Goal: Information Seeking & Learning: Learn about a topic

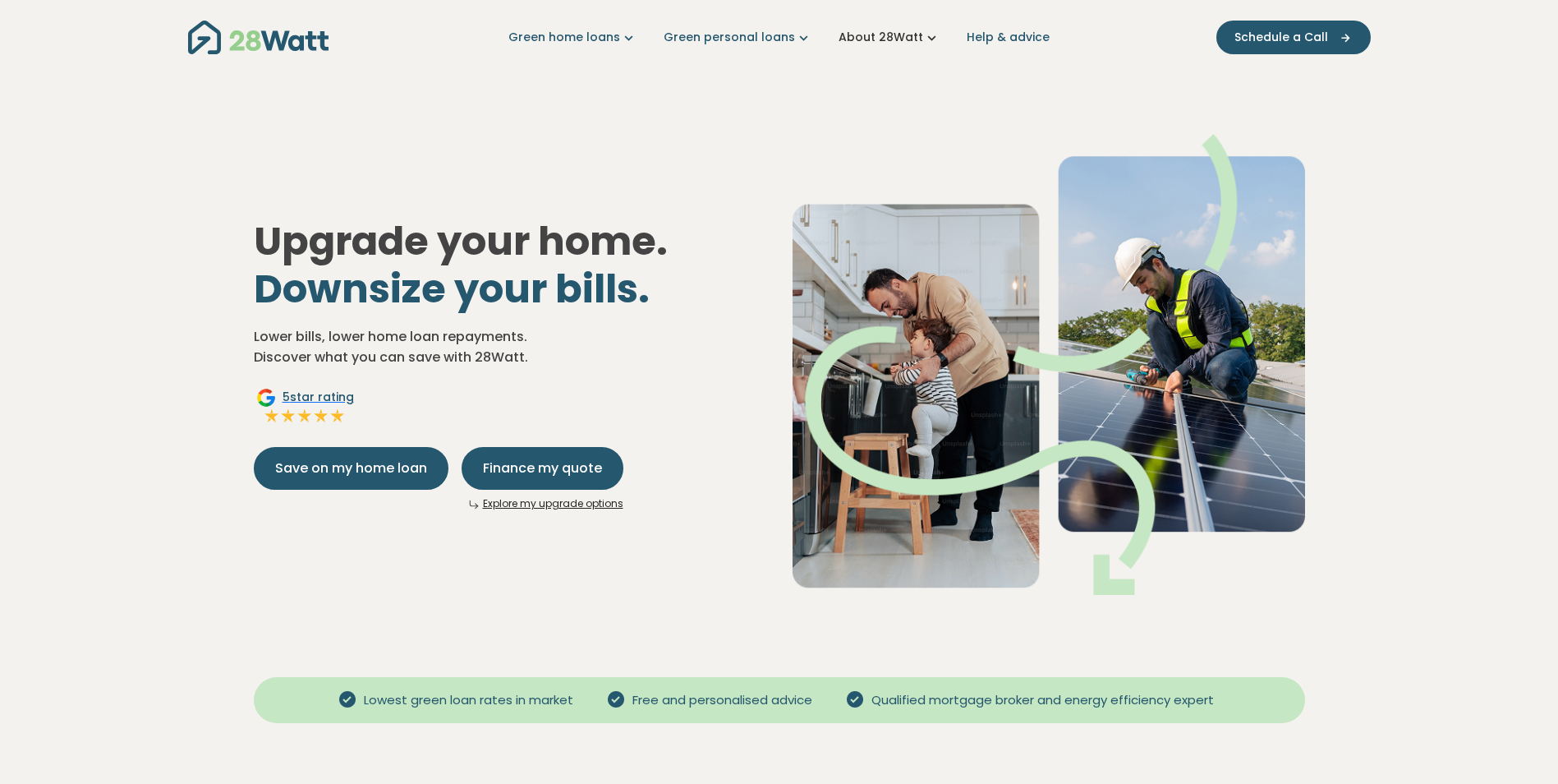
click at [923, 41] on icon "Main navigation" at bounding box center [932, 37] width 18 height 18
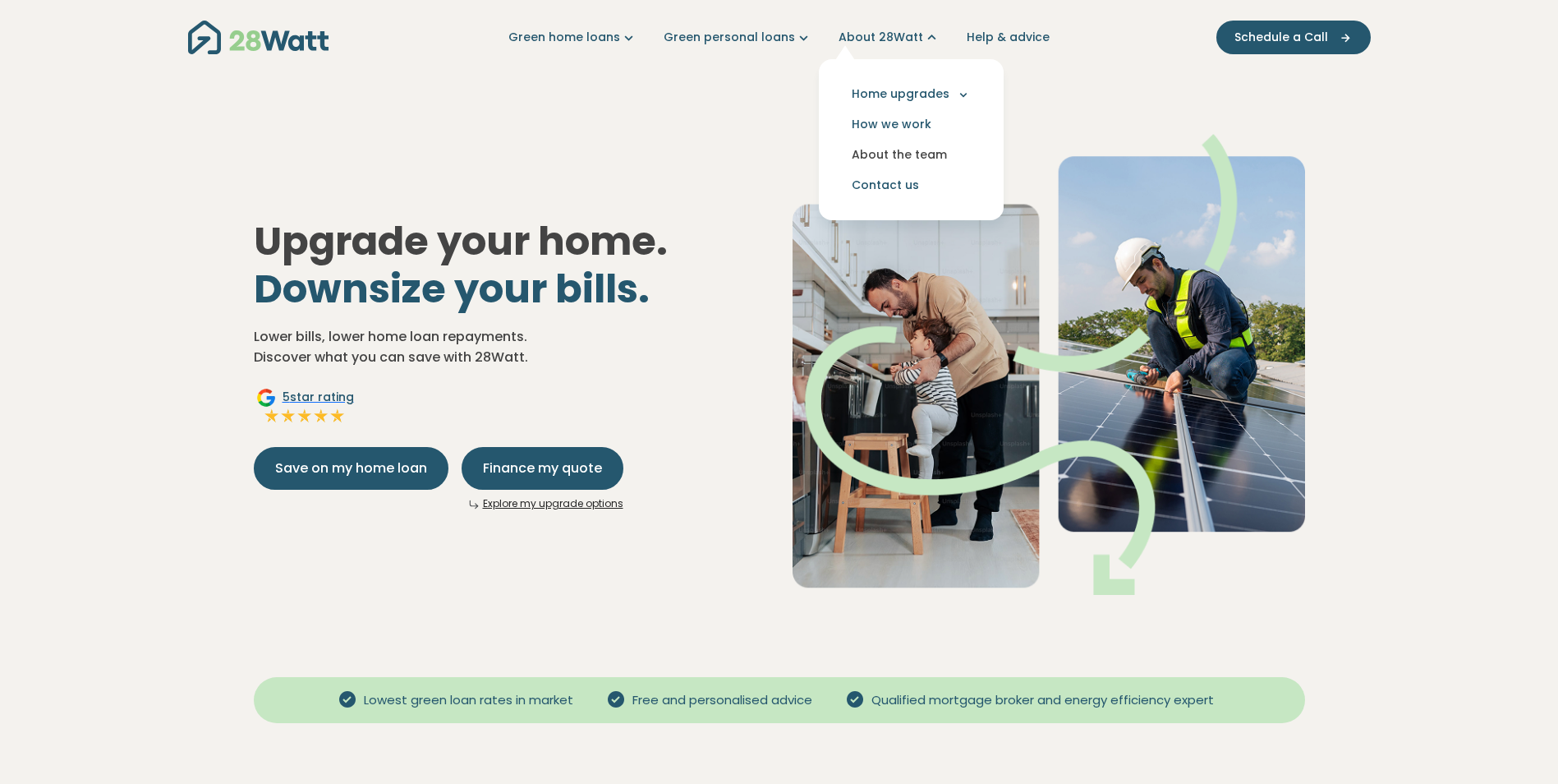
click at [918, 154] on link "About the team" at bounding box center [911, 154] width 159 height 31
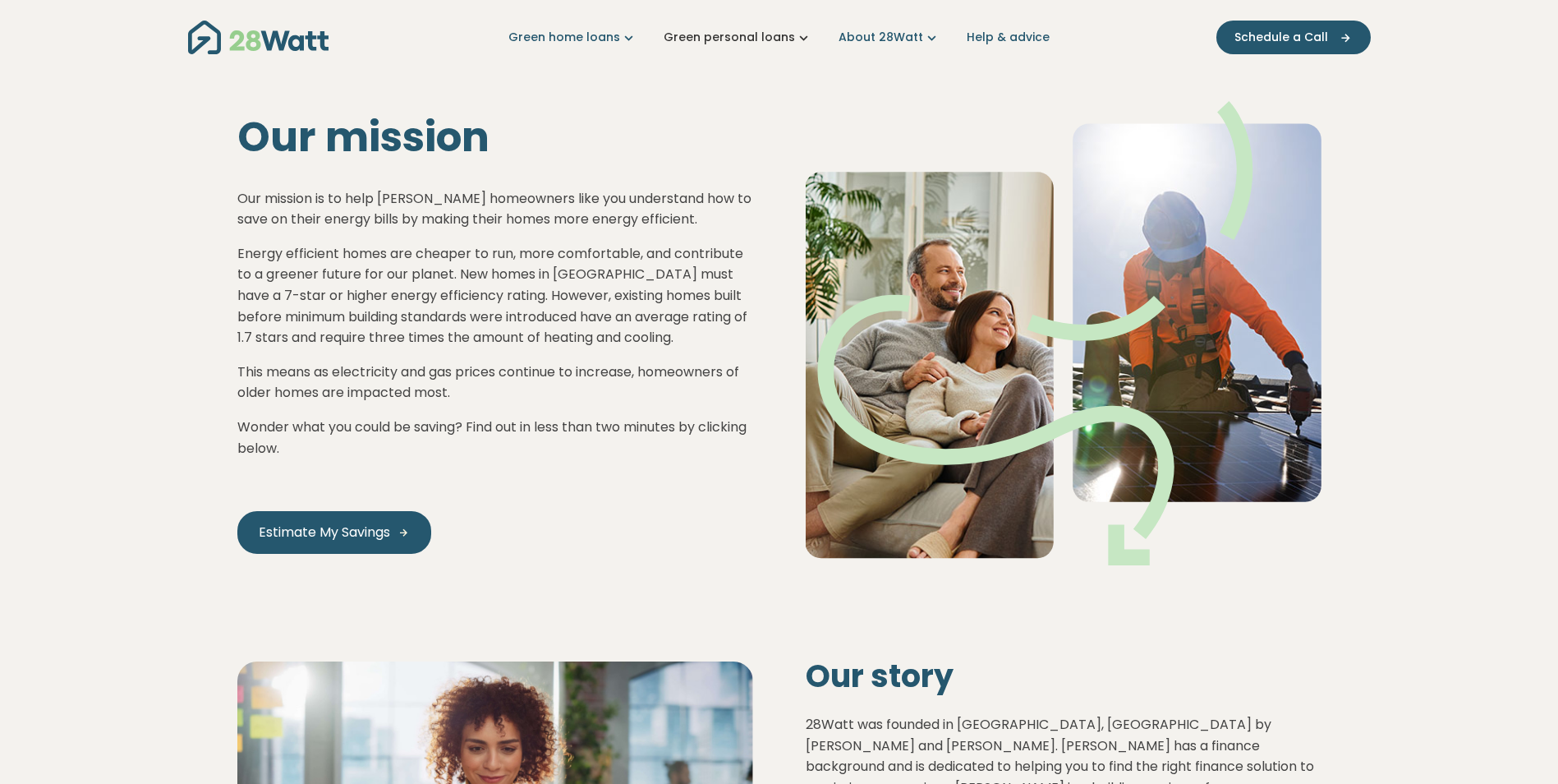
click at [804, 39] on icon "Main navigation" at bounding box center [804, 37] width 18 height 18
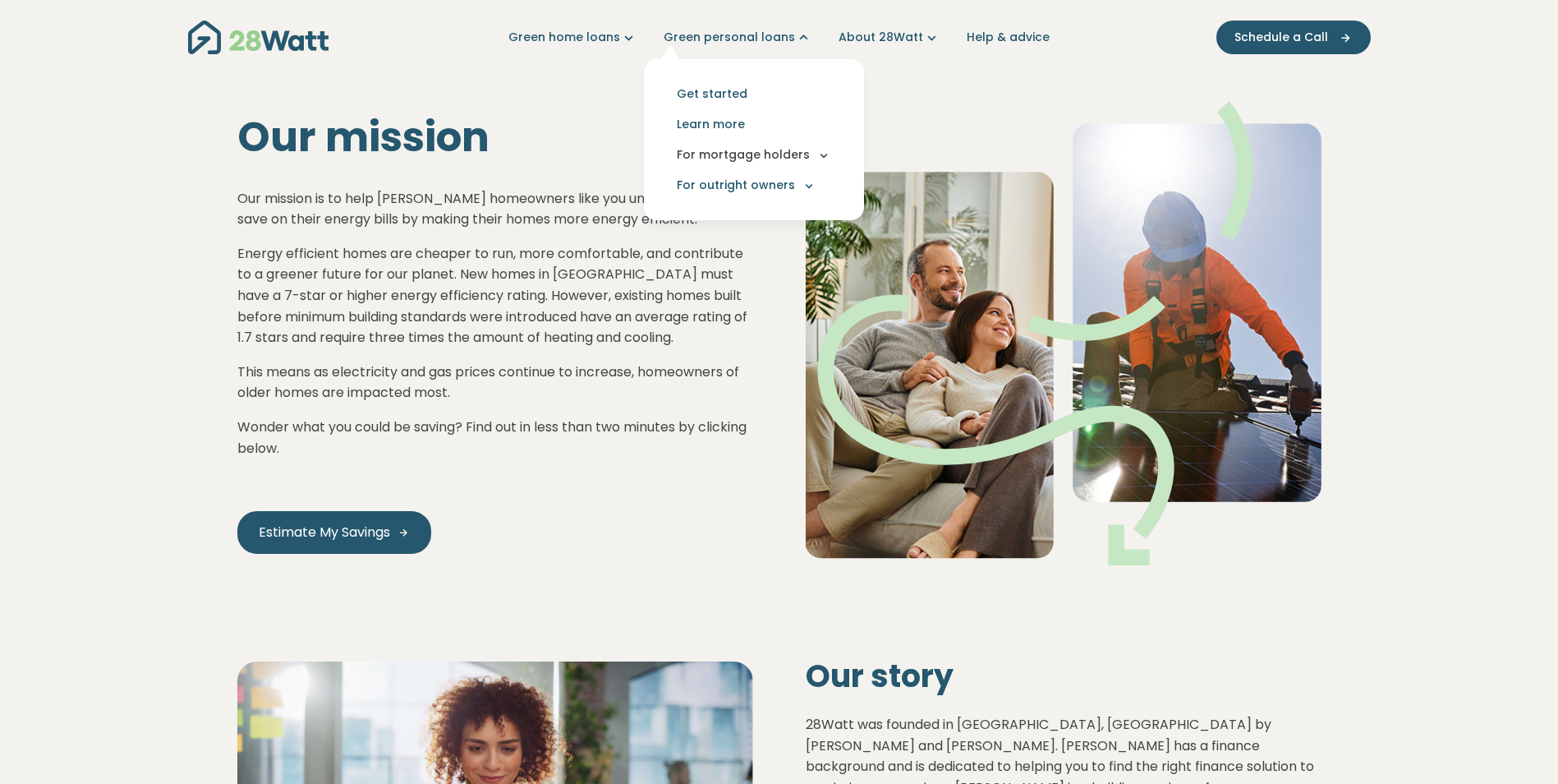
click at [813, 156] on button "For mortgage holders" at bounding box center [753, 154] width 194 height 31
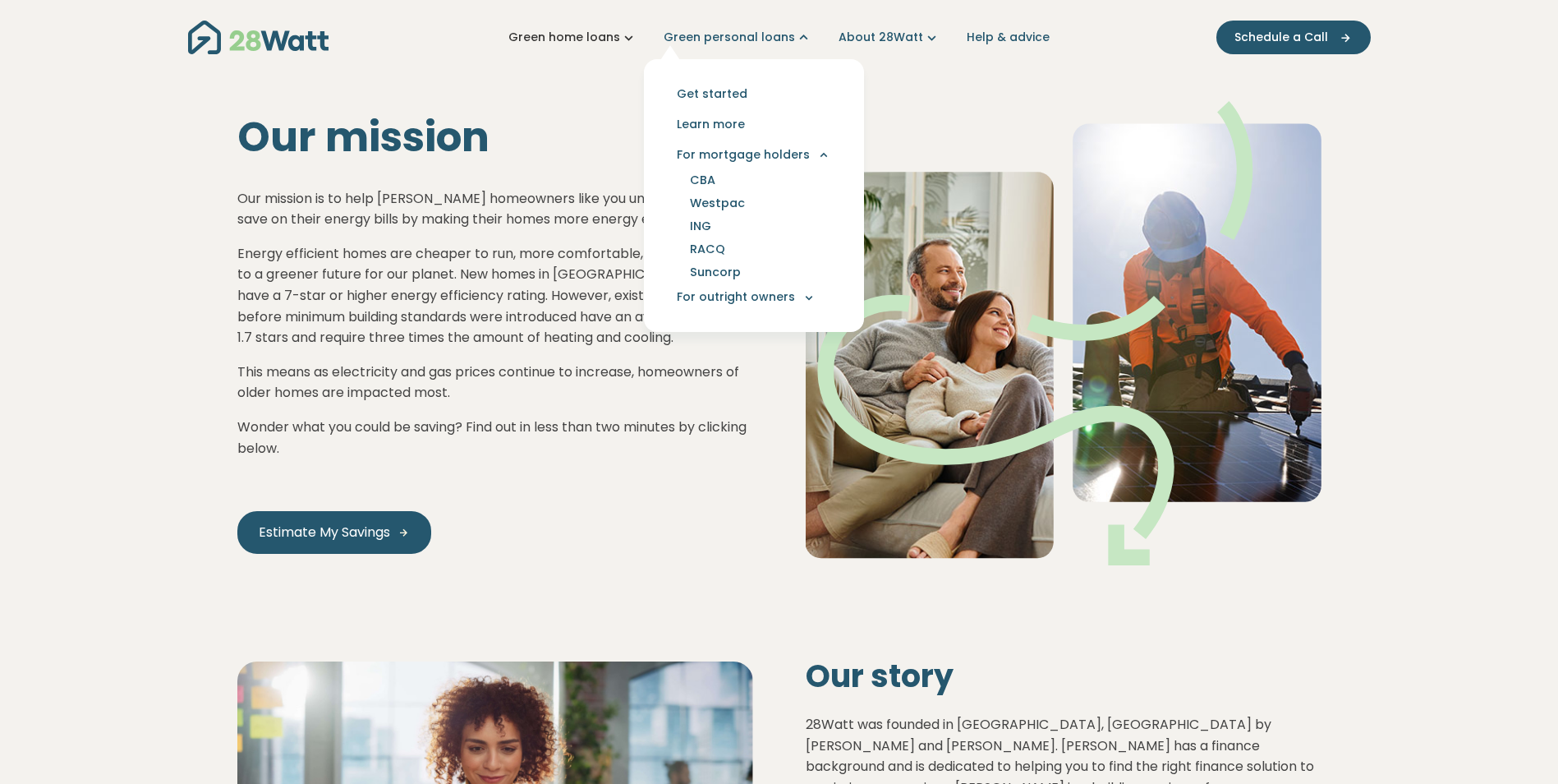
click at [623, 41] on link "Green home loans" at bounding box center [572, 37] width 129 height 18
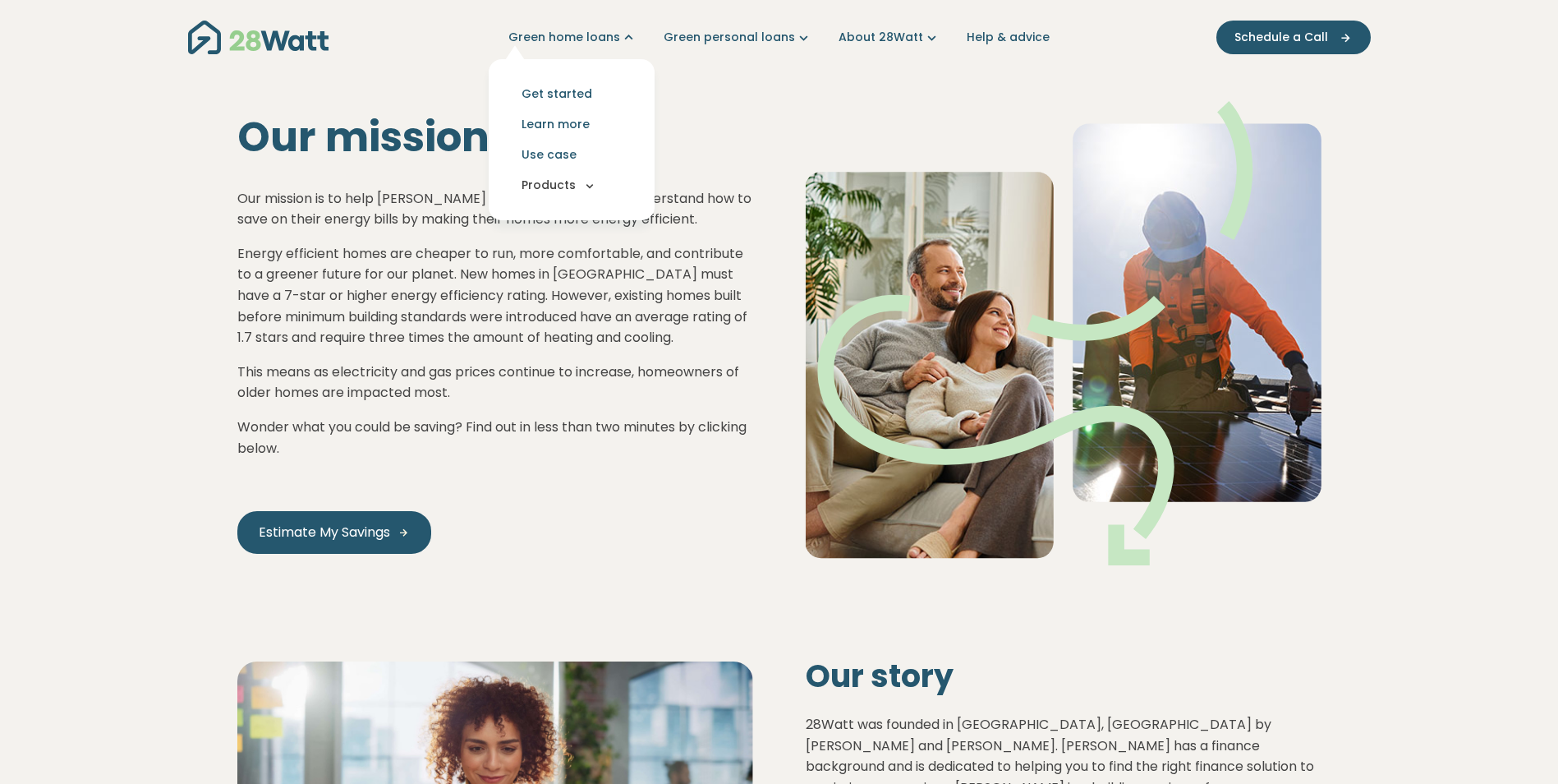
click at [597, 181] on icon "Main navigation" at bounding box center [590, 186] width 15 height 15
